Goal: Task Accomplishment & Management: Complete application form

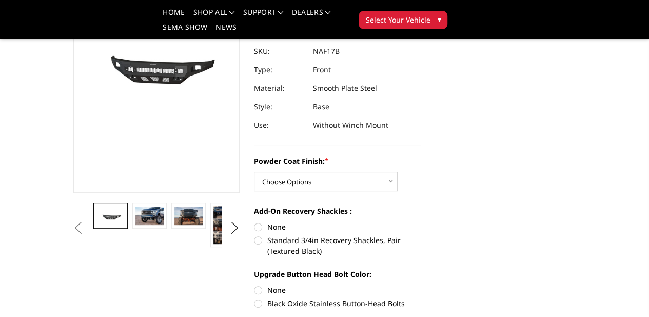
scroll to position [154, 0]
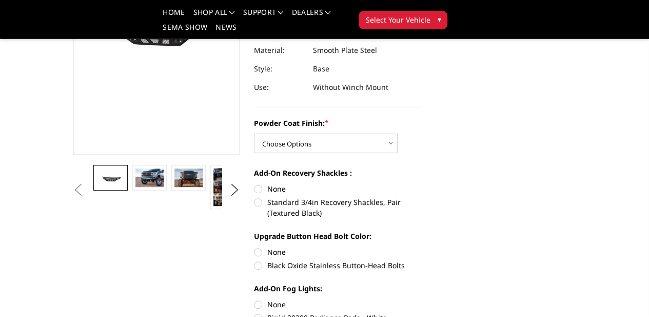
click at [252, 187] on img at bounding box center [266, 177] width 28 height 18
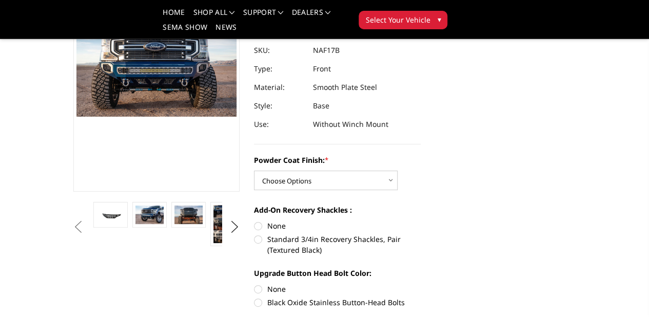
scroll to position [116, 0]
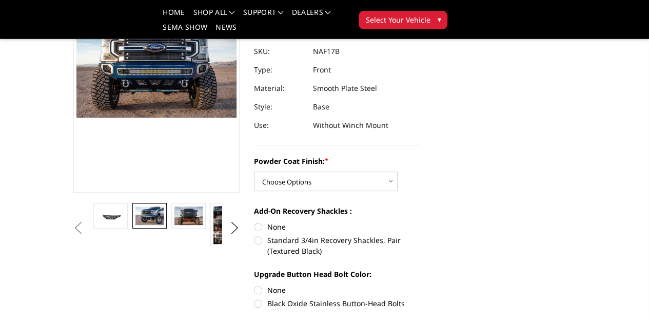
click at [135, 225] on img at bounding box center [149, 215] width 28 height 18
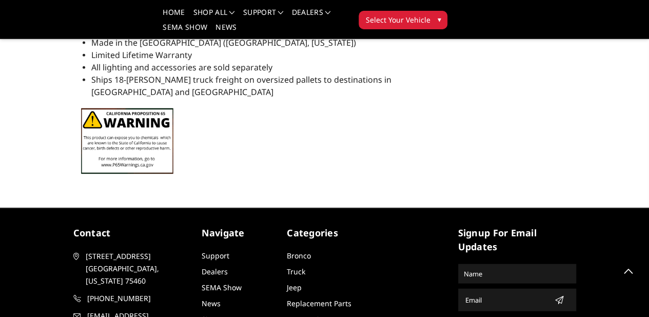
scroll to position [1173, 0]
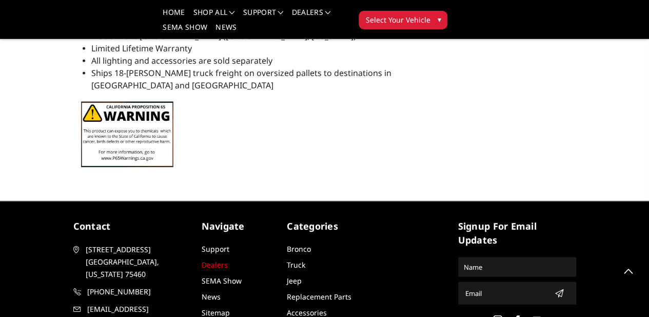
click at [202, 260] on link "Dealers" at bounding box center [215, 265] width 26 height 10
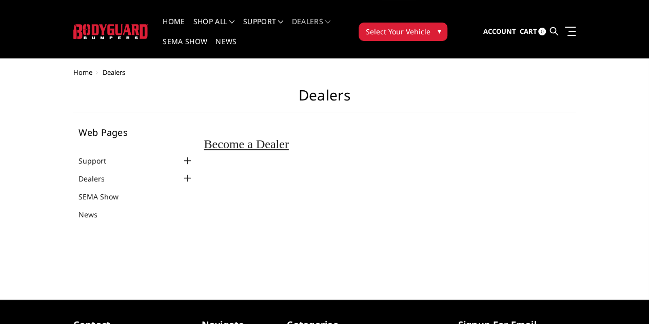
scroll to position [15, 0]
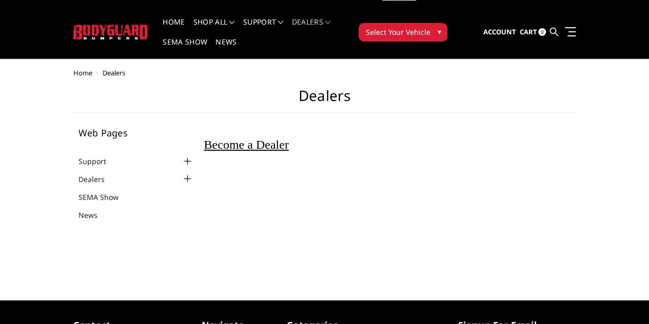
click at [204, 138] on span "Become a Dealer" at bounding box center [246, 144] width 85 height 13
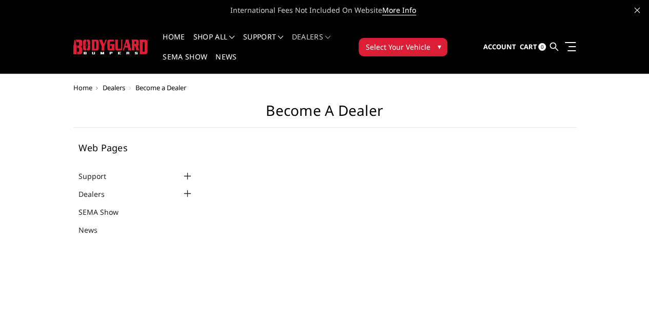
select select "US"
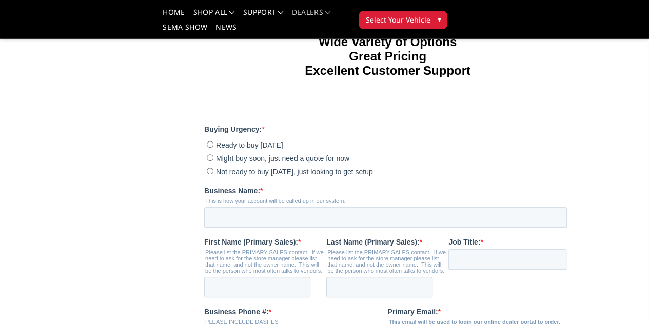
scroll to position [180, 0]
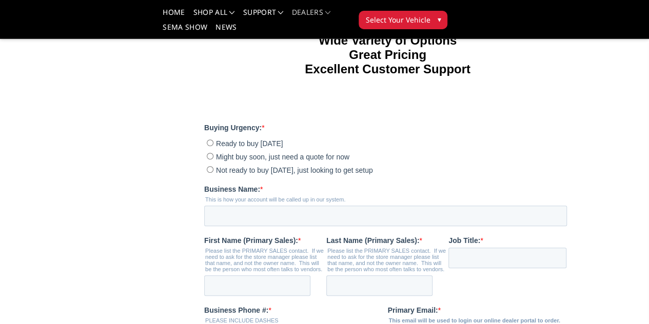
click at [209, 146] on input "Ready to buy today" at bounding box center [209, 143] width 7 height 7
radio input "true"
click at [208, 160] on input "Might buy soon, just need a quote for now" at bounding box center [209, 156] width 7 height 7
radio input "true"
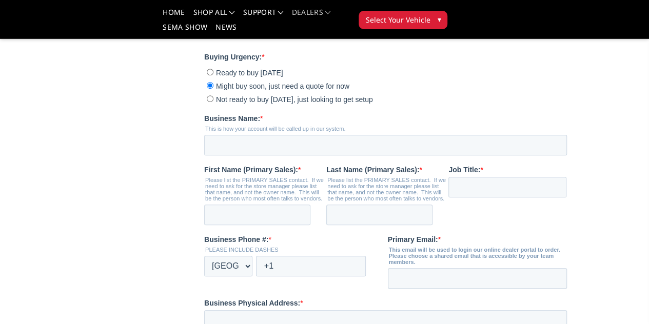
scroll to position [251, 0]
click at [224, 155] on input "Business Name: *" at bounding box center [385, 144] width 363 height 21
type input "B"
type input "Dirt House Offroad"
type input "Bryn"
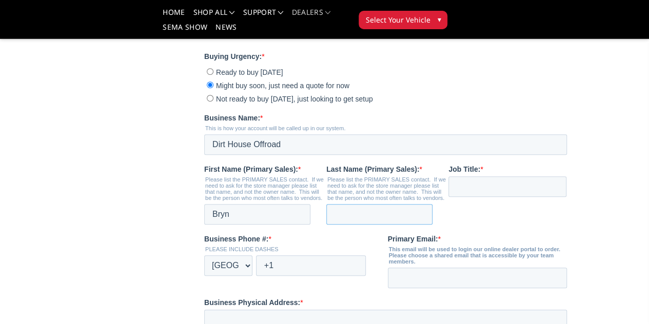
type input "HOUSE"
type input "dirthouse702@gmail.com"
type input "5790 Wynn Road"
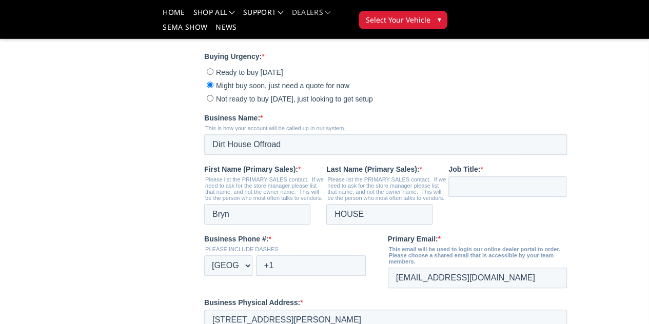
type input "Las Vegas"
type input "NV"
type input "89118"
type input "Dirt House"
click at [112, 229] on main "Become a Dealer Web Pages Support FAQ Install Instructions Shipping Warranty Te…" at bounding box center [324, 203] width 503 height 807
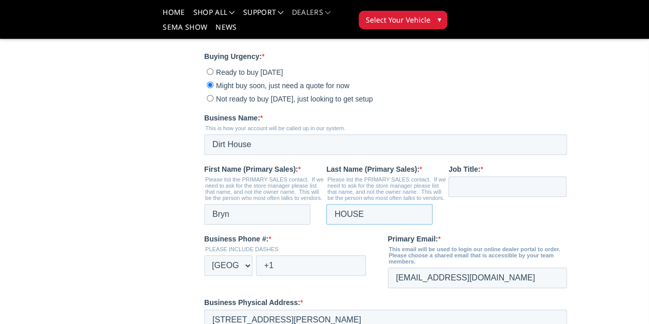
drag, startPoint x: 417, startPoint y: 242, endPoint x: 366, endPoint y: 245, distance: 51.4
click at [366, 234] on fieldset "First Name (Primary Sales): * Please list the PRIMARY SALES contact. If we need…" at bounding box center [387, 199] width 367 height 70
type input "J"
type input "Johnson"
click at [566, 197] on input "Job Title: *" at bounding box center [507, 186] width 118 height 21
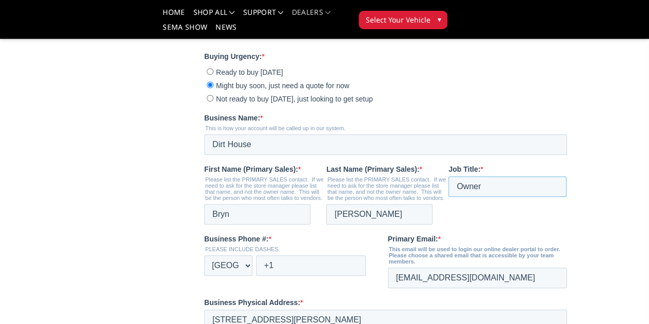
type input "Owner"
click at [304, 276] on input "+1" at bounding box center [310, 265] width 110 height 21
click at [383, 276] on div "* Afghanistan (‫افغانستان‬‎) Albania (Shqipëri) Algeria (‫الجزائر‬‎) American S…" at bounding box center [294, 265] width 180 height 21
click at [293, 276] on input "+1 7720047" at bounding box center [310, 265] width 110 height 21
type input "+1 7027720047"
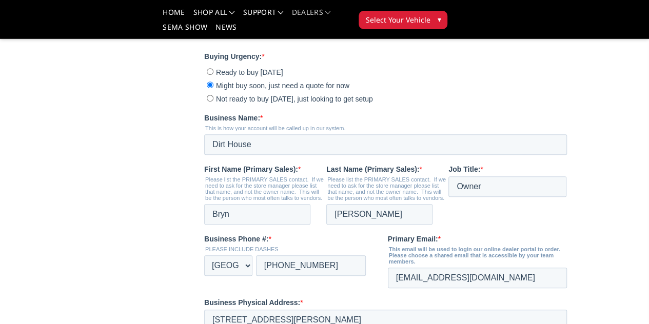
click at [204, 287] on iframe at bounding box center [387, 224] width 367 height 745
click at [125, 287] on main "Become a Dealer Web Pages Support FAQ Install Instructions Shipping Warranty Te…" at bounding box center [324, 203] width 503 height 807
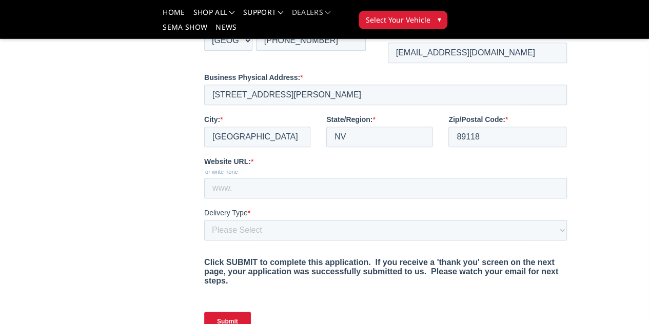
scroll to position [483, 0]
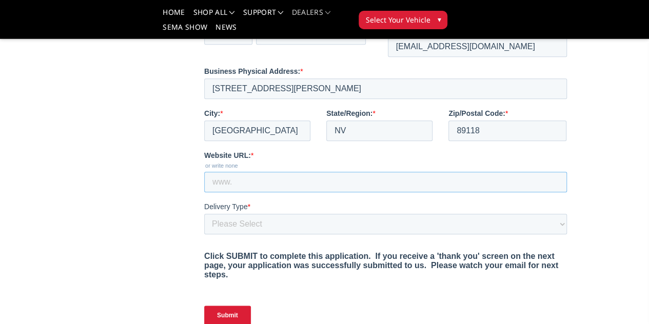
click at [216, 192] on input "Website URL: *" at bounding box center [385, 182] width 363 height 21
type input "www.dirthouseoffroad.com"
click at [234, 234] on select "Please Select Yes, I need a liftgate No, I have a forklift and/or dock" at bounding box center [385, 224] width 363 height 21
select select "I need a liftgate"
click at [204, 234] on select "Please Select Yes, I need a liftgate No, I have a forklift and/or dock" at bounding box center [385, 224] width 363 height 21
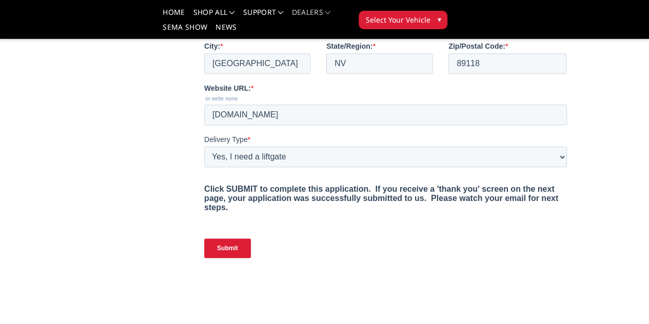
scroll to position [551, 0]
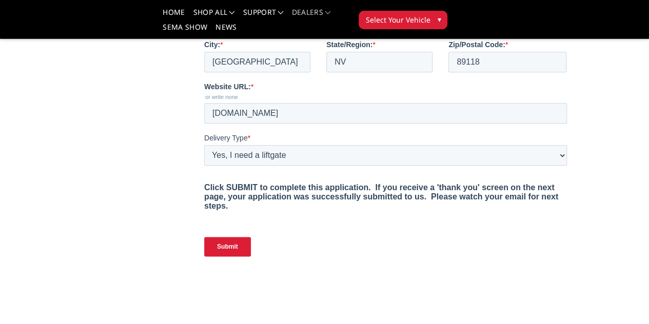
click at [226, 256] on input "Submit" at bounding box center [227, 246] width 47 height 19
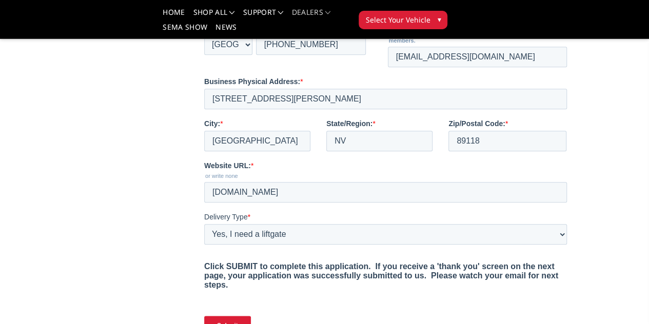
scroll to position [417, 0]
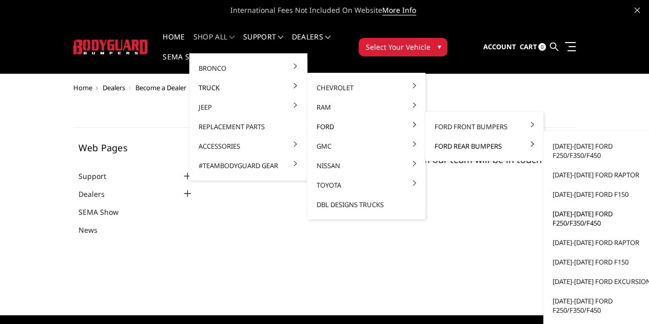
click at [550, 221] on link "[DATE]-[DATE] Ford F250/F350/F450" at bounding box center [602, 218] width 110 height 29
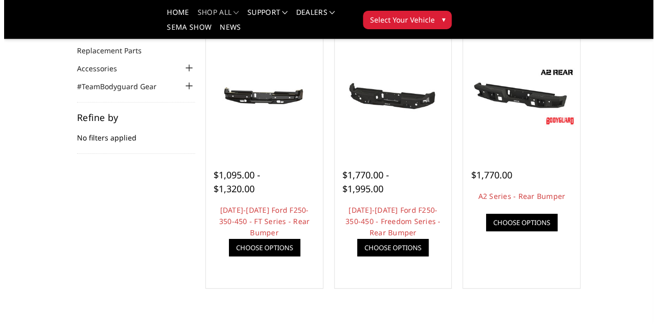
scroll to position [88, 0]
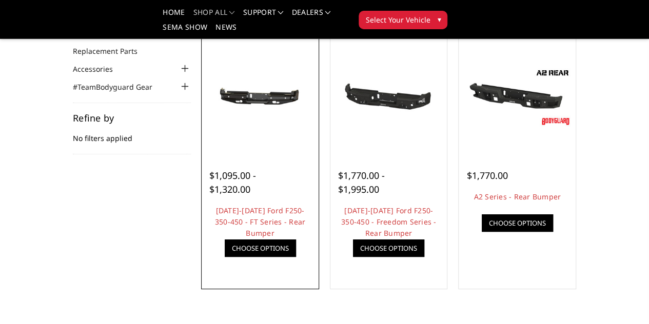
click at [0, 0] on link "Quick view" at bounding box center [0, 0] width 0 height 0
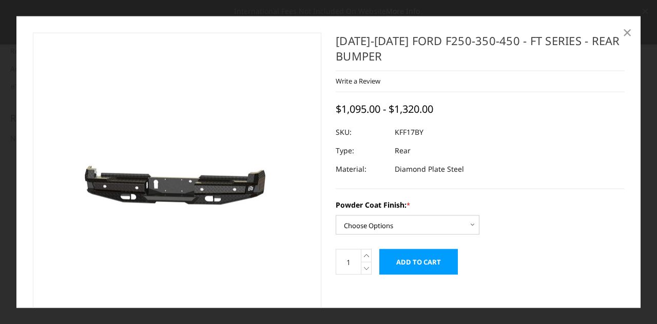
click at [628, 36] on span "×" at bounding box center [626, 32] width 9 height 22
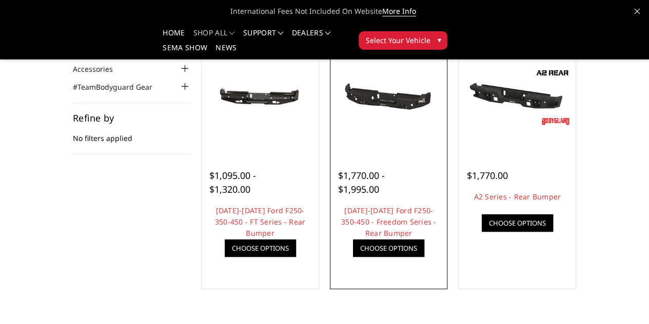
click at [0, 0] on link "Quick view" at bounding box center [0, 0] width 0 height 0
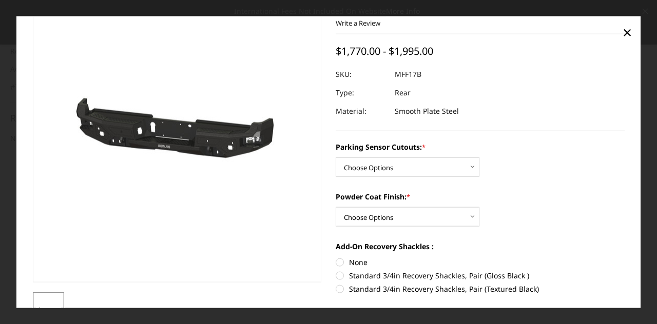
scroll to position [61, 0]
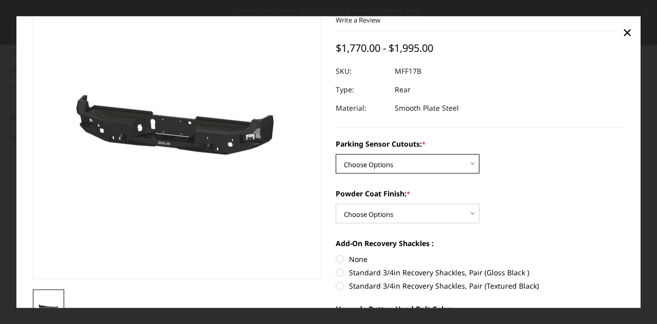
click at [442, 170] on select "Choose Options No - Without Parking Sensor Cutouts Yes - With Parking Sensor Cu…" at bounding box center [407, 163] width 144 height 19
select select "3074"
click at [335, 154] on select "Choose Options No - Without Parking Sensor Cutouts Yes - With Parking Sensor Cu…" at bounding box center [407, 163] width 144 height 19
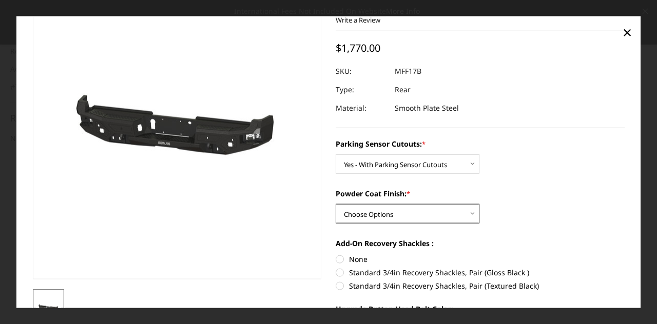
click at [436, 217] on select "Choose Options Bare Metal Texture Black Powder Coat" at bounding box center [407, 213] width 144 height 19
select select "3075"
click at [335, 204] on select "Choose Options Bare Metal Texture Black Powder Coat" at bounding box center [407, 213] width 144 height 19
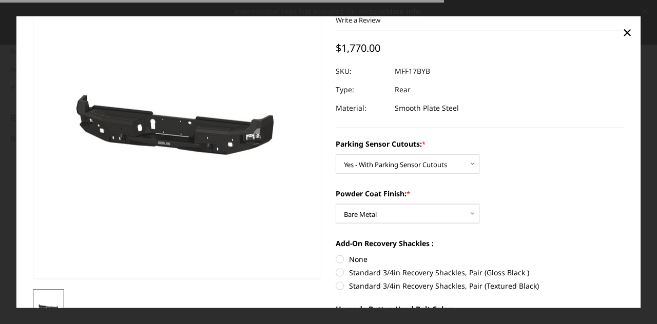
click at [493, 220] on div "Powder Coat Finish: * Choose Options Bare Metal Texture Black Powder Coat" at bounding box center [479, 205] width 289 height 35
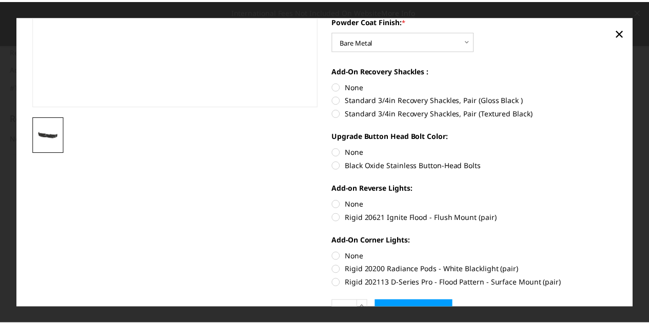
scroll to position [294, 0]
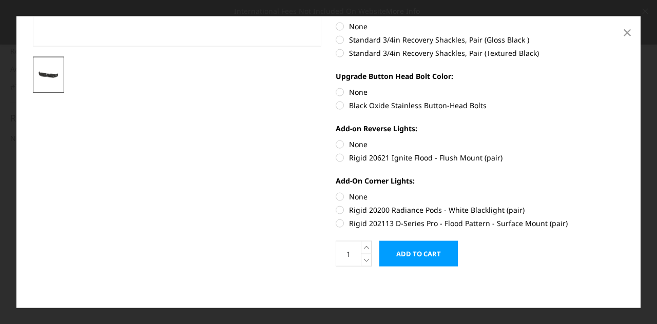
click at [630, 38] on span "×" at bounding box center [626, 32] width 9 height 22
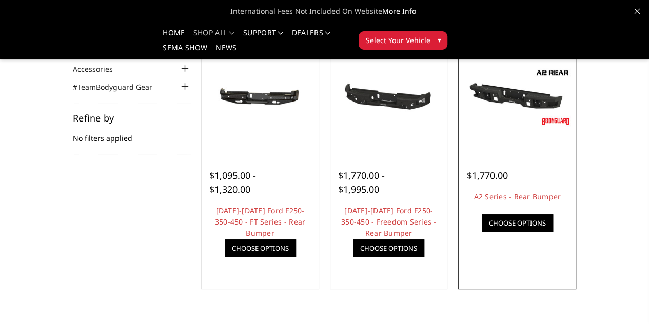
click at [0, 0] on link "Quick view" at bounding box center [0, 0] width 0 height 0
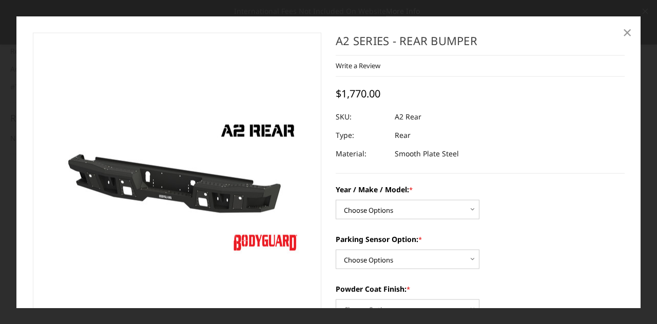
click at [630, 33] on span "×" at bounding box center [626, 32] width 9 height 22
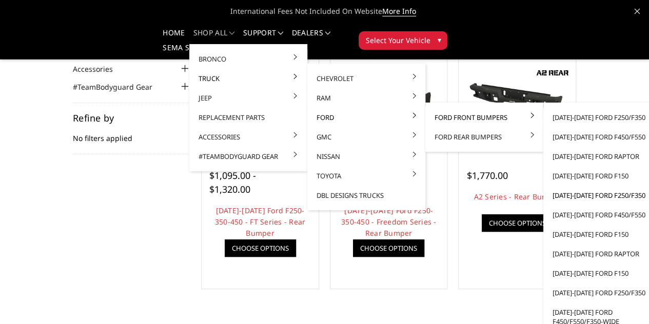
click at [587, 195] on link "[DATE]-[DATE] Ford F250/F350" at bounding box center [602, 195] width 110 height 19
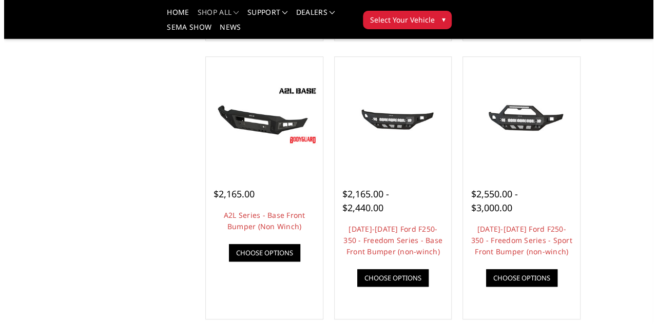
scroll to position [351, 0]
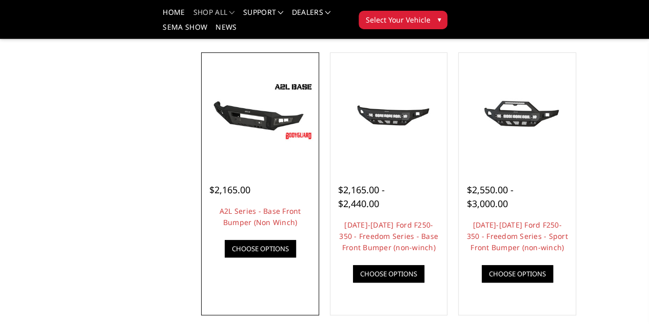
click at [0, 0] on link "Quick view" at bounding box center [0, 0] width 0 height 0
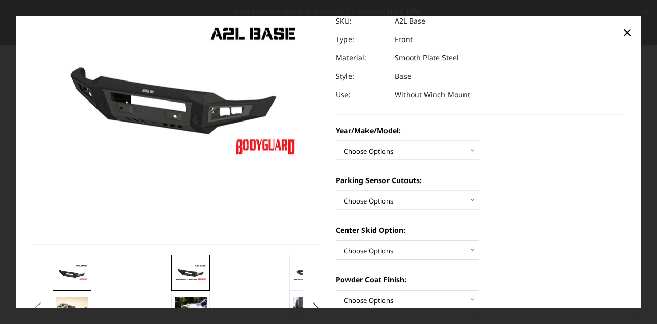
scroll to position [166, 0]
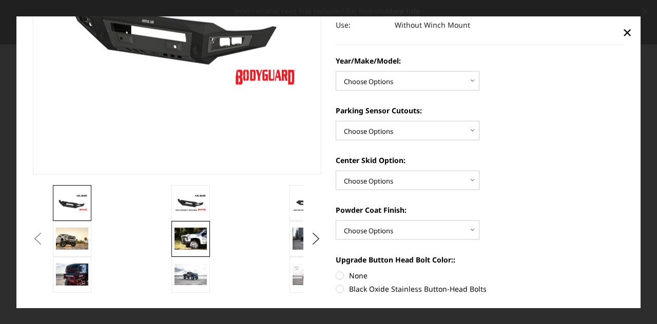
click at [192, 244] on img at bounding box center [190, 239] width 32 height 22
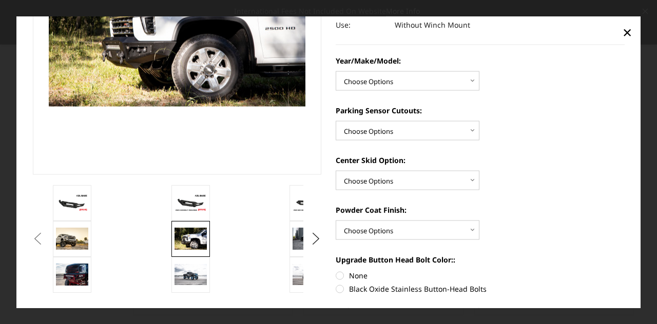
scroll to position [152, 0]
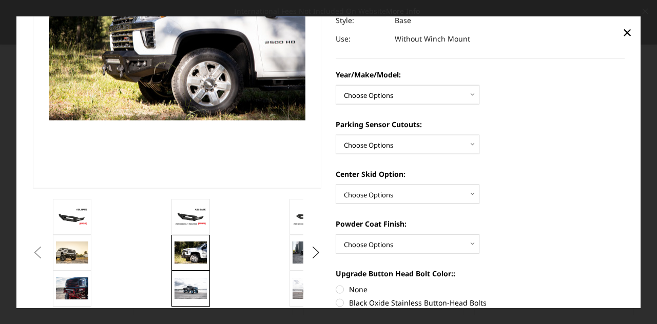
click at [193, 281] on img at bounding box center [190, 288] width 32 height 21
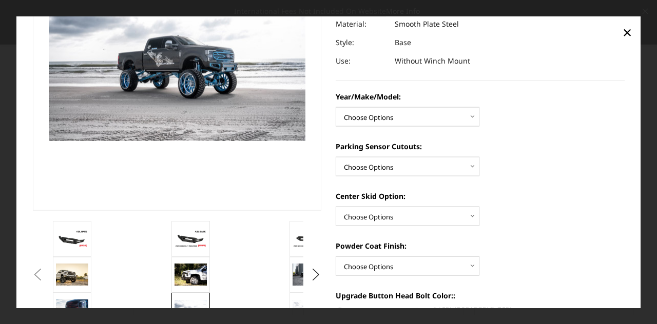
scroll to position [129, 0]
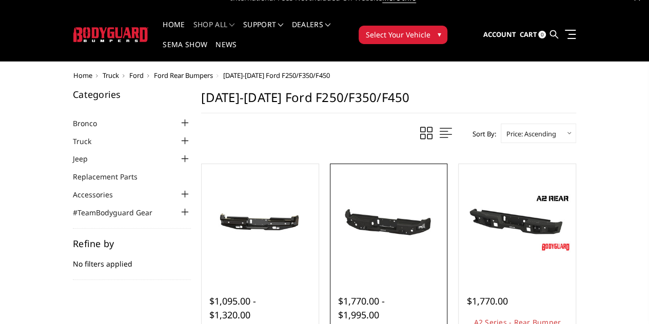
scroll to position [12, 0]
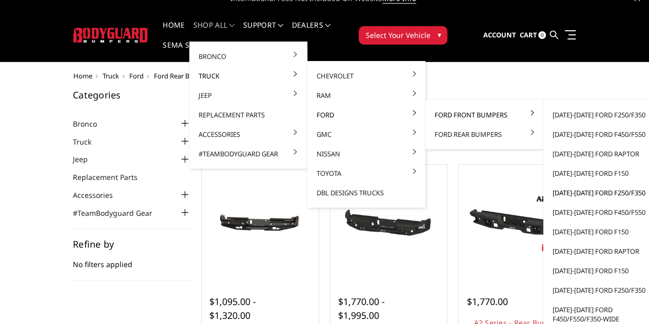
click at [588, 190] on link "[DATE]-[DATE] Ford F250/F350" at bounding box center [602, 192] width 110 height 19
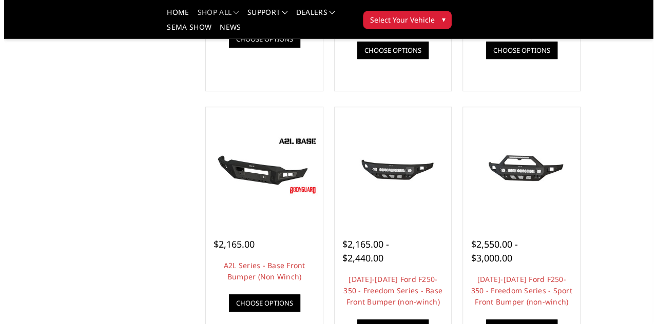
scroll to position [306, 0]
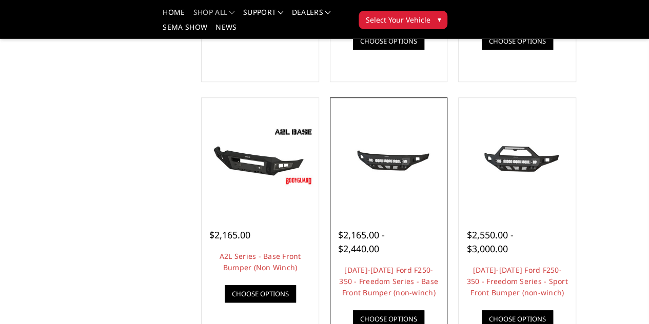
click at [0, 0] on link "Quick view" at bounding box center [0, 0] width 0 height 0
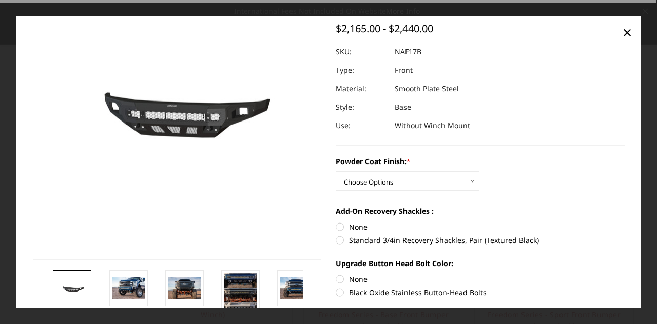
scroll to position [81, 0]
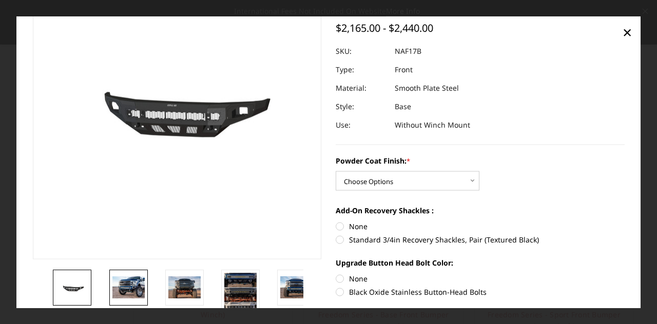
click at [130, 287] on img at bounding box center [128, 287] width 32 height 22
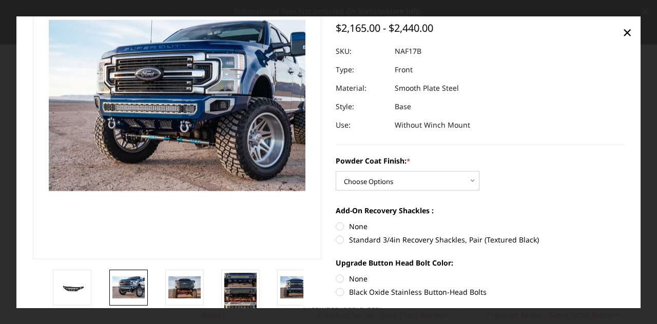
click at [142, 293] on img at bounding box center [128, 287] width 32 height 22
click at [192, 289] on img at bounding box center [184, 287] width 32 height 22
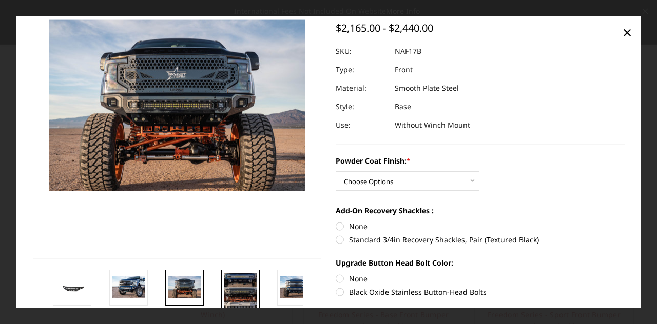
click at [236, 299] on img at bounding box center [240, 294] width 32 height 45
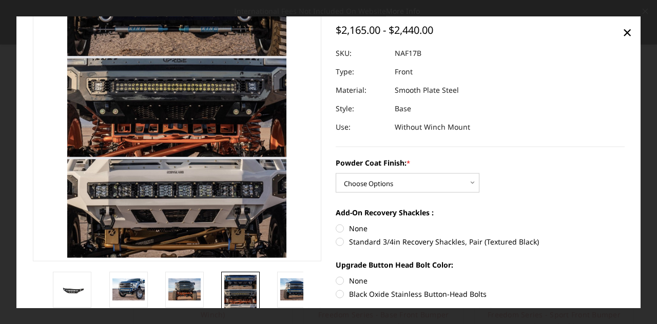
scroll to position [120, 0]
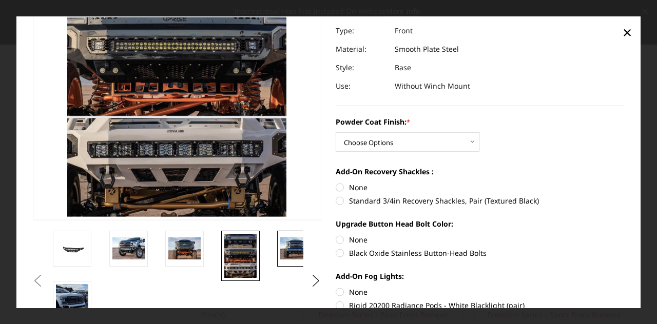
click at [288, 244] on img at bounding box center [296, 249] width 32 height 22
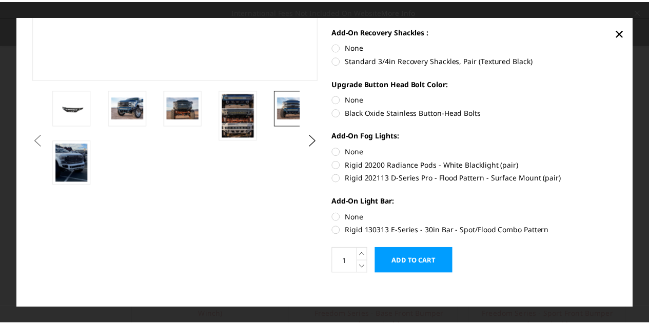
scroll to position [268, 0]
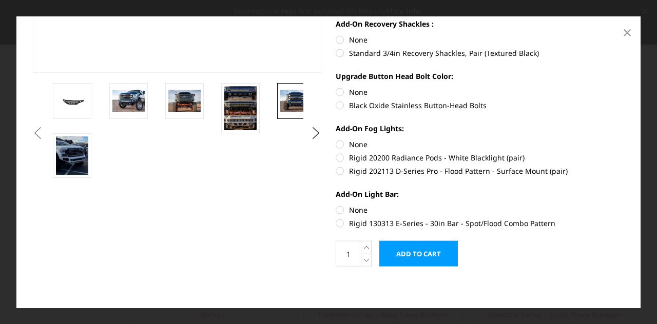
click at [631, 34] on span "×" at bounding box center [626, 32] width 9 height 22
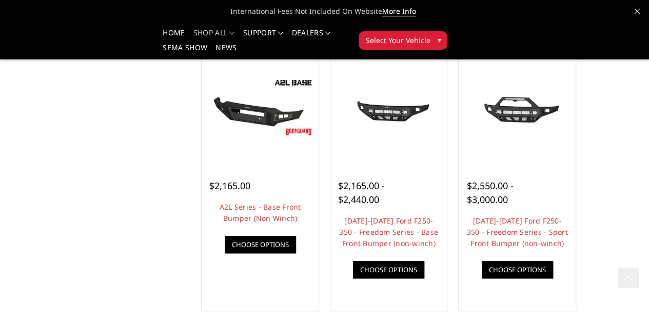
scroll to position [354, 0]
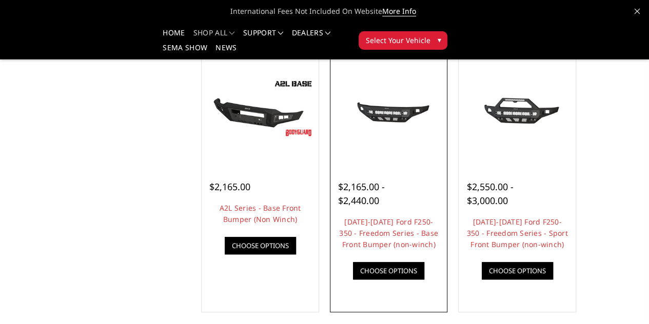
click at [0, 0] on link "Quick view" at bounding box center [0, 0] width 0 height 0
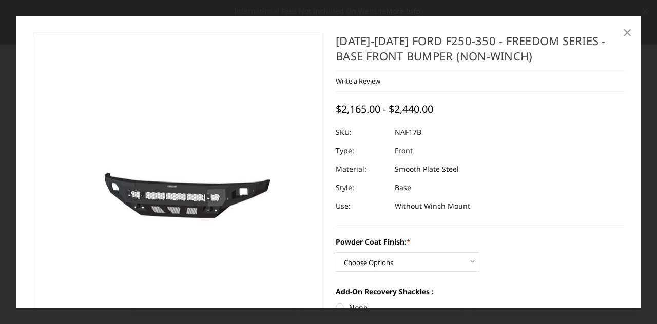
click at [626, 32] on span "×" at bounding box center [626, 32] width 9 height 22
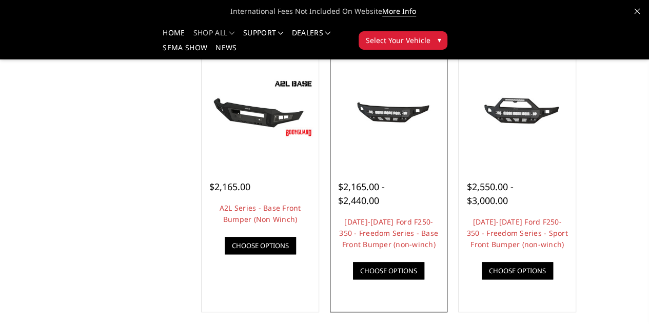
click at [395, 208] on div "$2,165.00 - $2,440.00" at bounding box center [367, 194] width 59 height 28
click at [384, 280] on link "Choose Options" at bounding box center [388, 270] width 71 height 17
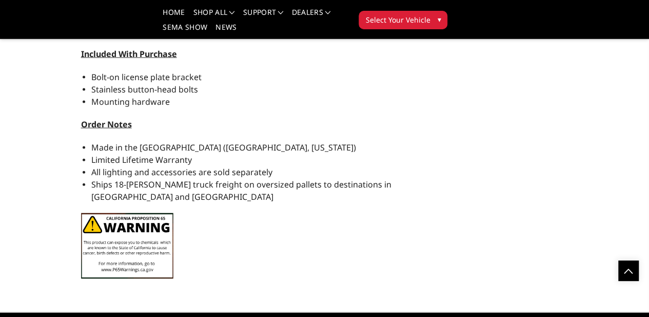
scroll to position [1173, 0]
